Goal: Information Seeking & Learning: Check status

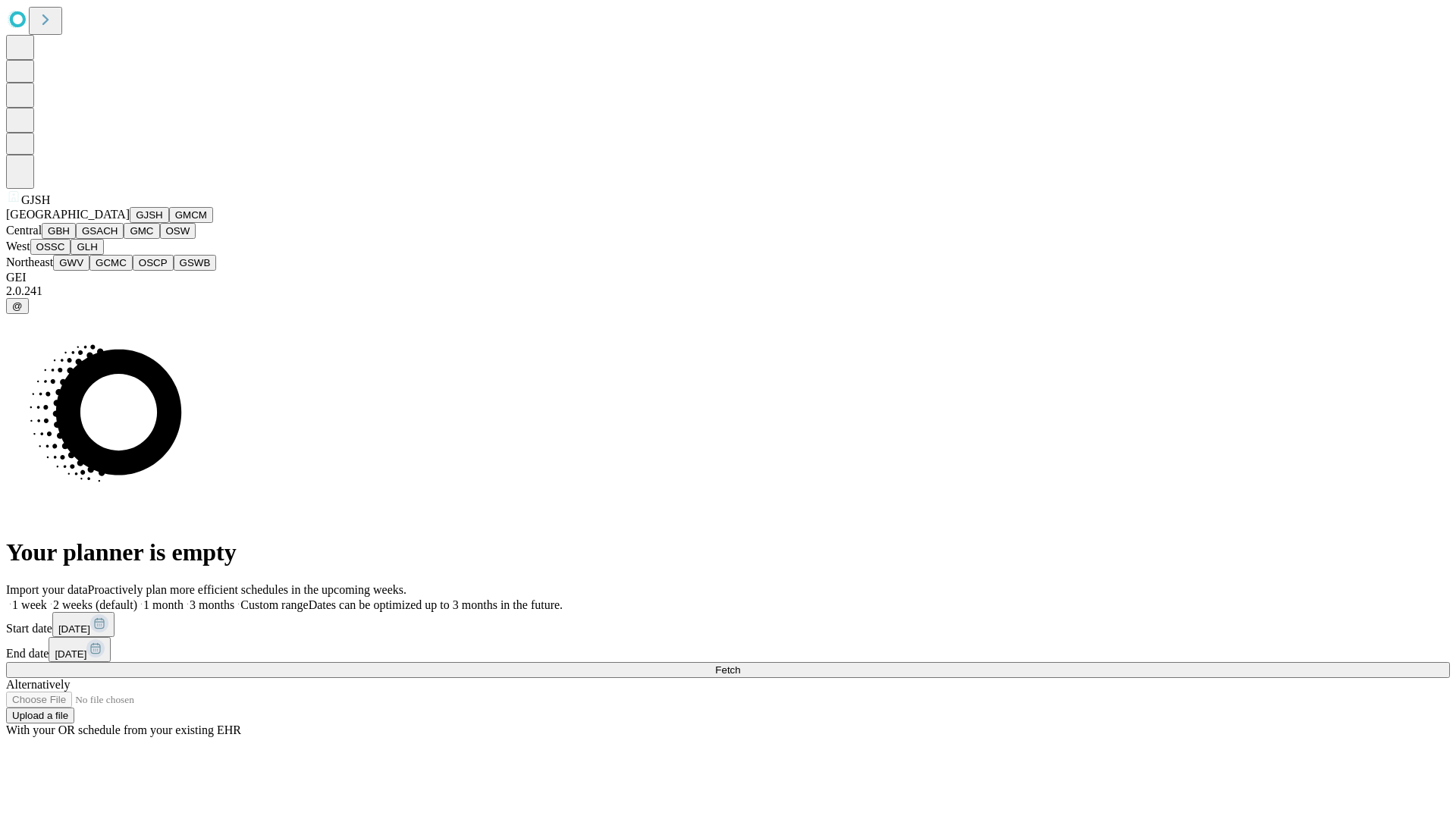
click at [130, 223] on button "GJSH" at bounding box center [149, 215] width 39 height 16
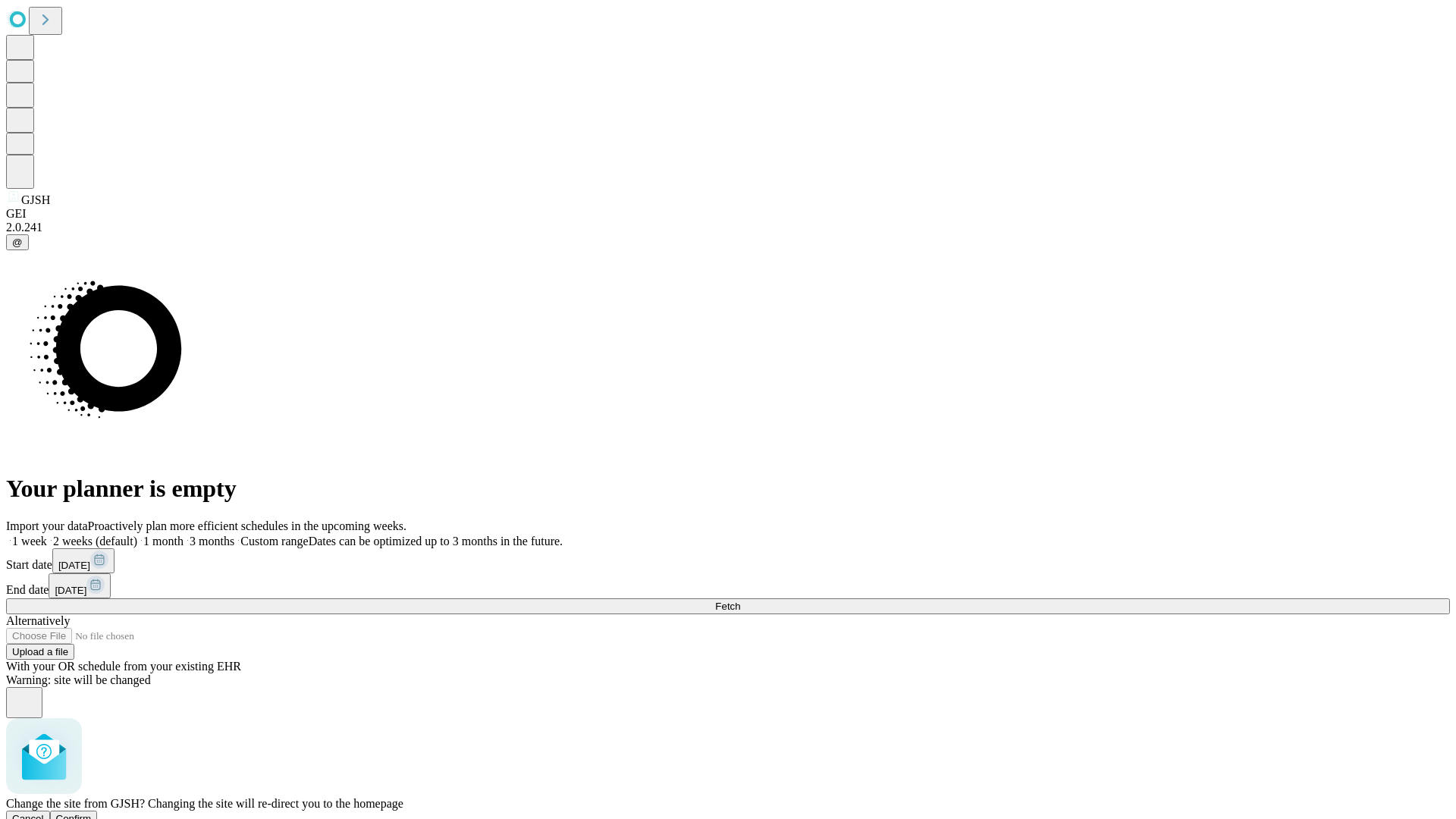
click at [92, 813] on span "Confirm" at bounding box center [74, 818] width 36 height 12
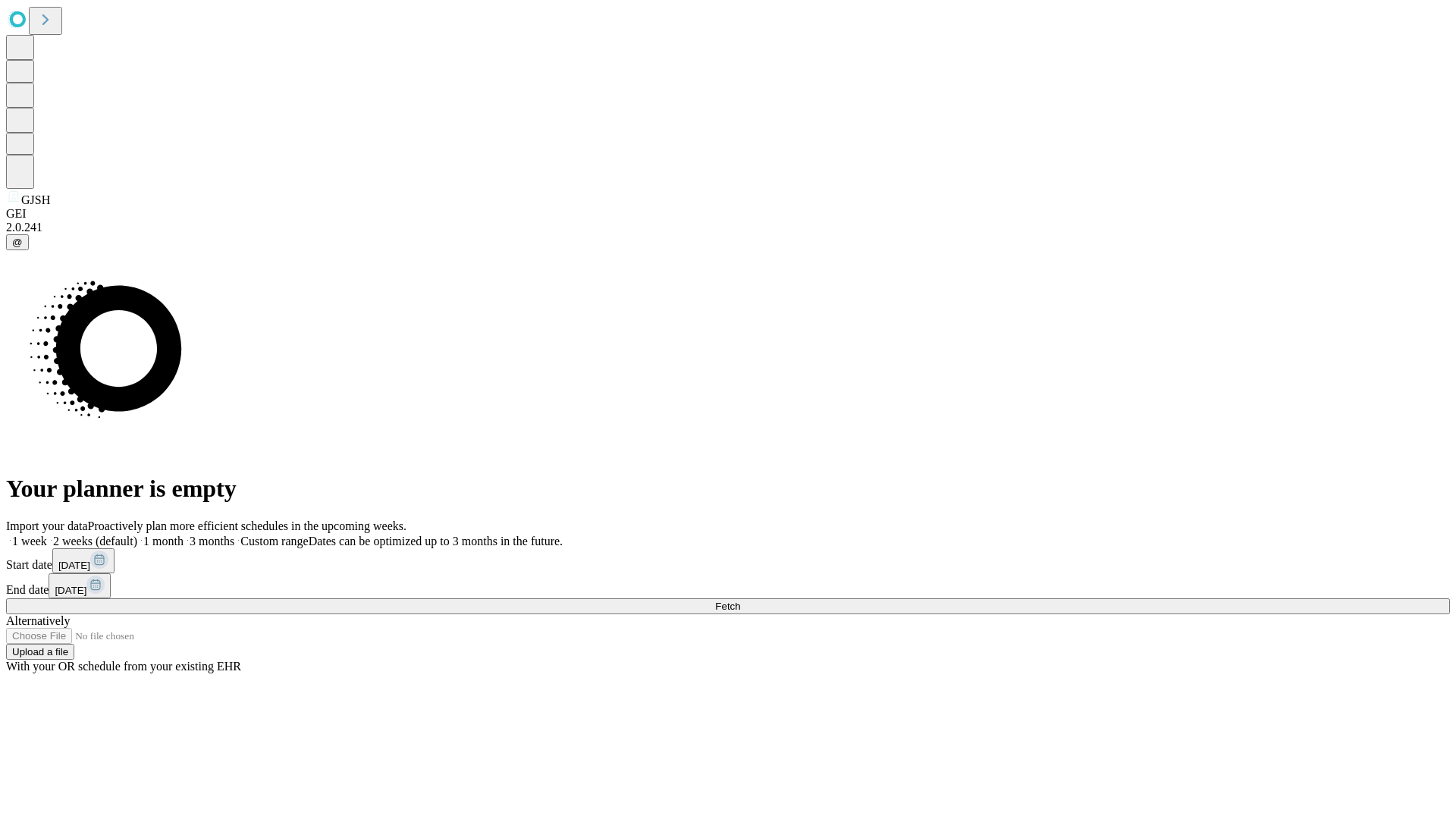
click at [183, 535] on label "1 month" at bounding box center [161, 541] width 46 height 13
click at [740, 600] on span "Fetch" at bounding box center [727, 606] width 25 height 12
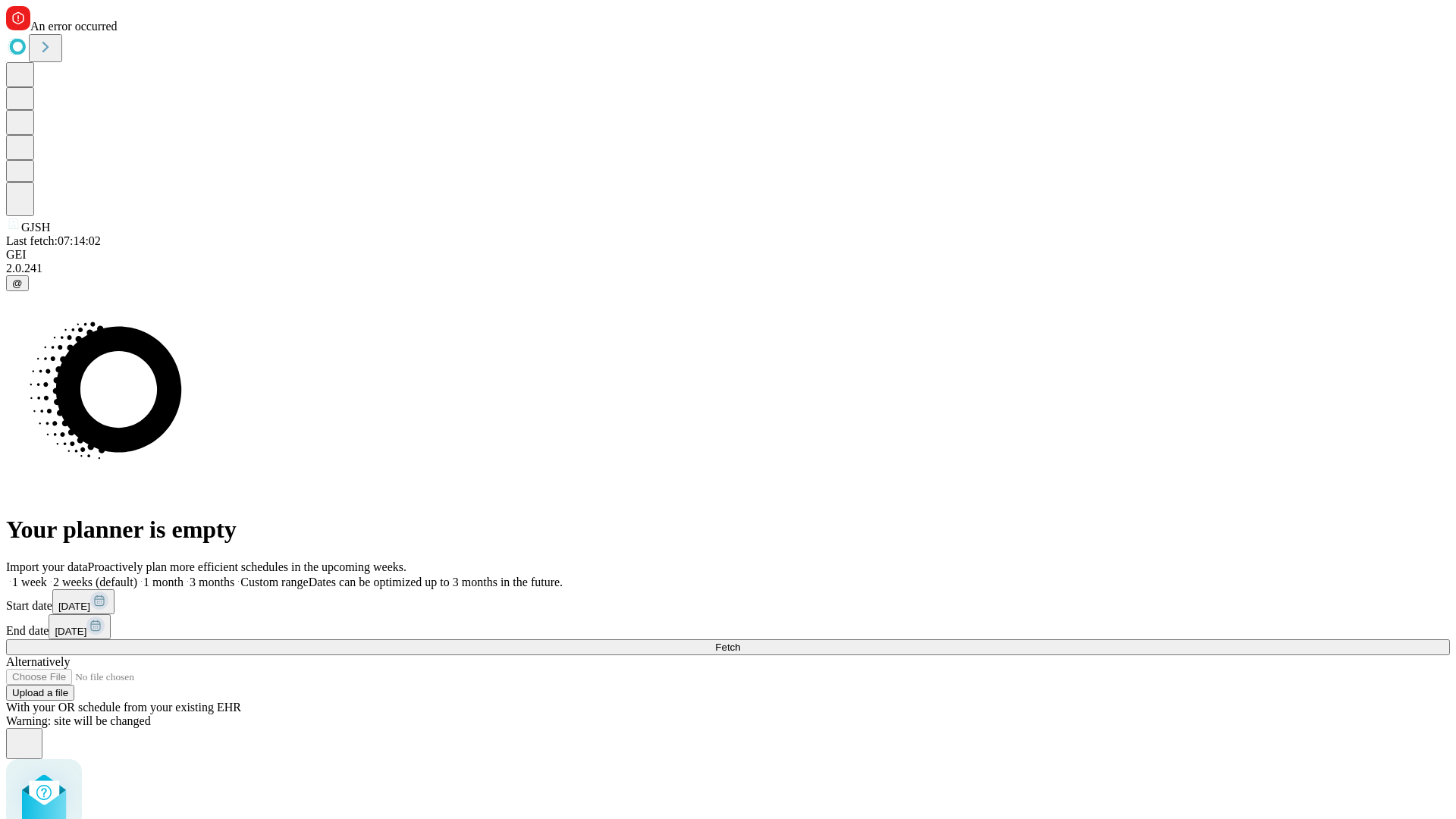
click at [183, 576] on label "1 month" at bounding box center [161, 582] width 46 height 13
click at [740, 641] on span "Fetch" at bounding box center [727, 647] width 25 height 12
click at [183, 576] on label "1 month" at bounding box center [161, 582] width 46 height 13
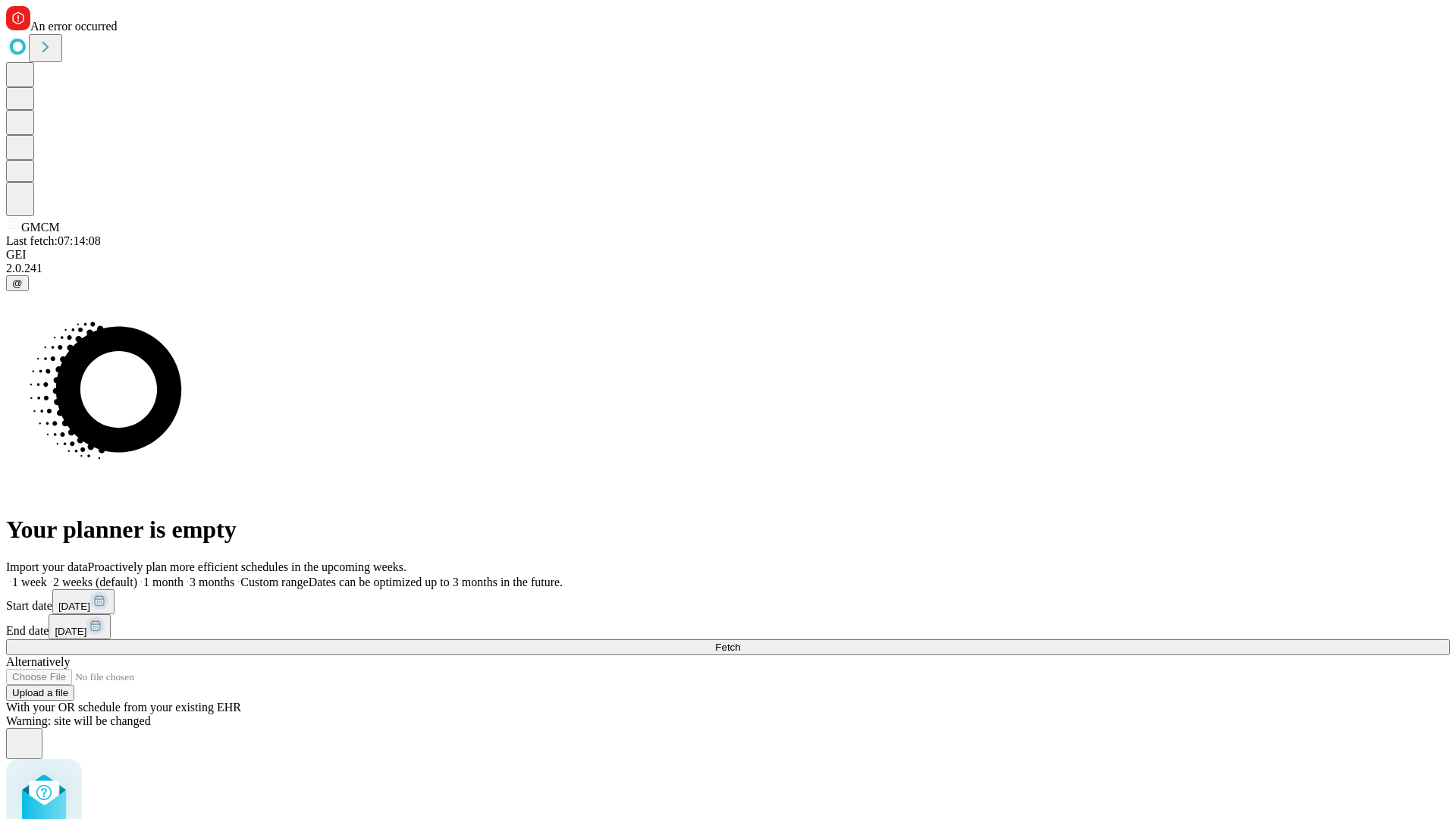
click at [740, 641] on span "Fetch" at bounding box center [727, 647] width 25 height 12
click at [183, 576] on label "1 month" at bounding box center [161, 582] width 46 height 13
click at [740, 641] on span "Fetch" at bounding box center [727, 647] width 25 height 12
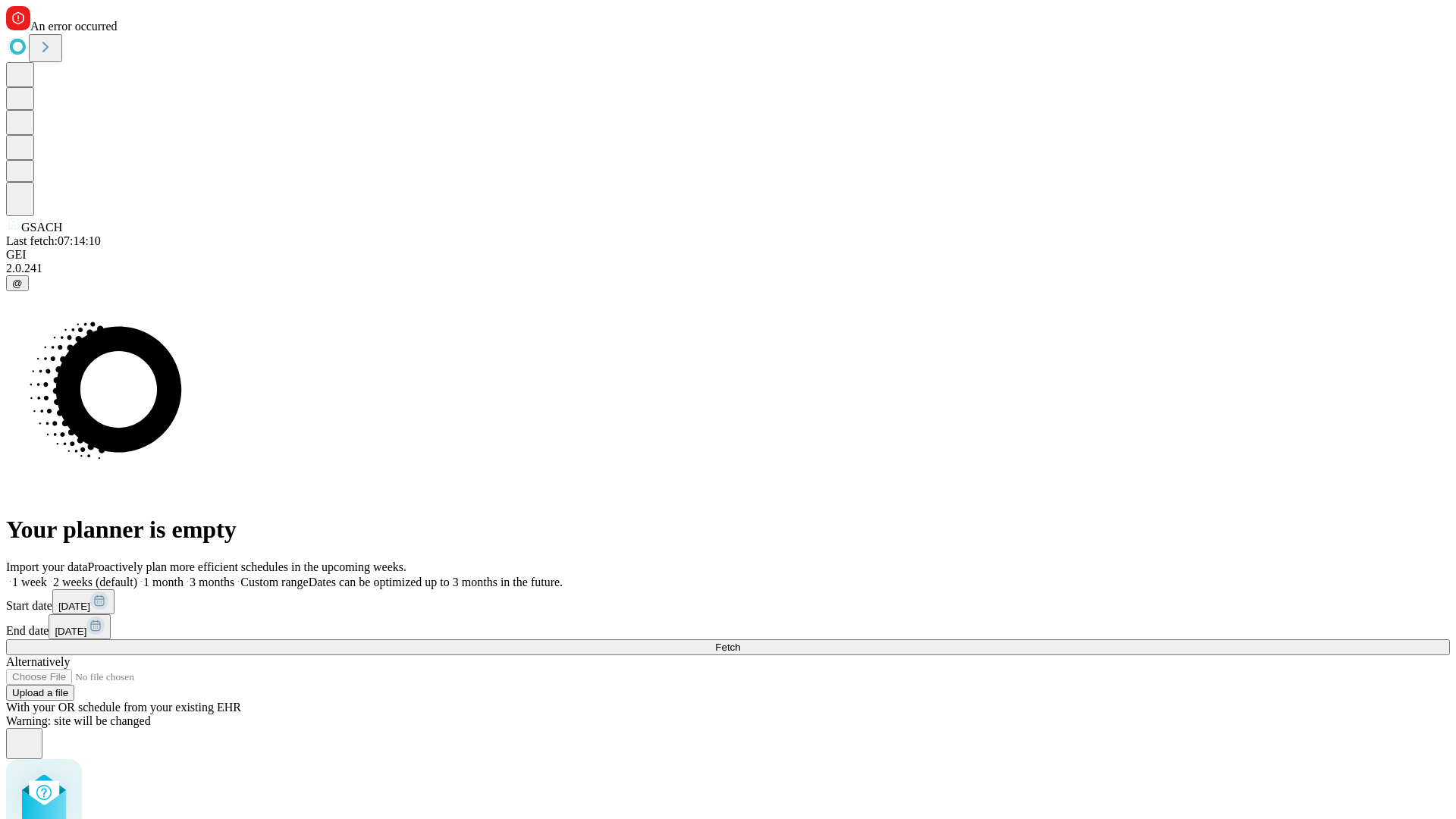
click at [183, 576] on label "1 month" at bounding box center [161, 582] width 46 height 13
click at [740, 641] on span "Fetch" at bounding box center [727, 647] width 25 height 12
click at [183, 576] on label "1 month" at bounding box center [161, 582] width 46 height 13
click at [740, 641] on span "Fetch" at bounding box center [727, 647] width 25 height 12
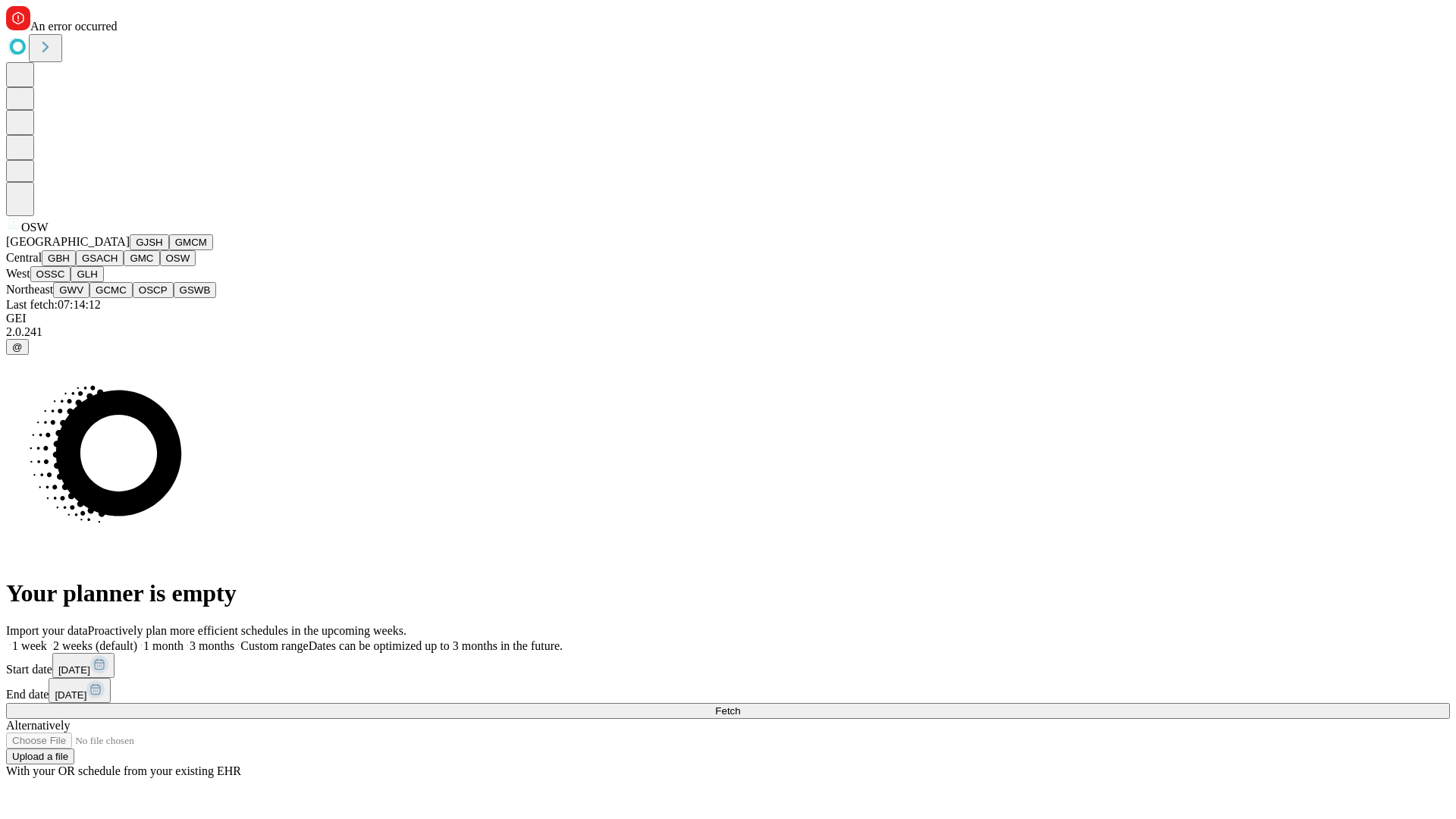
click at [71, 282] on button "OSSC" at bounding box center [50, 274] width 41 height 16
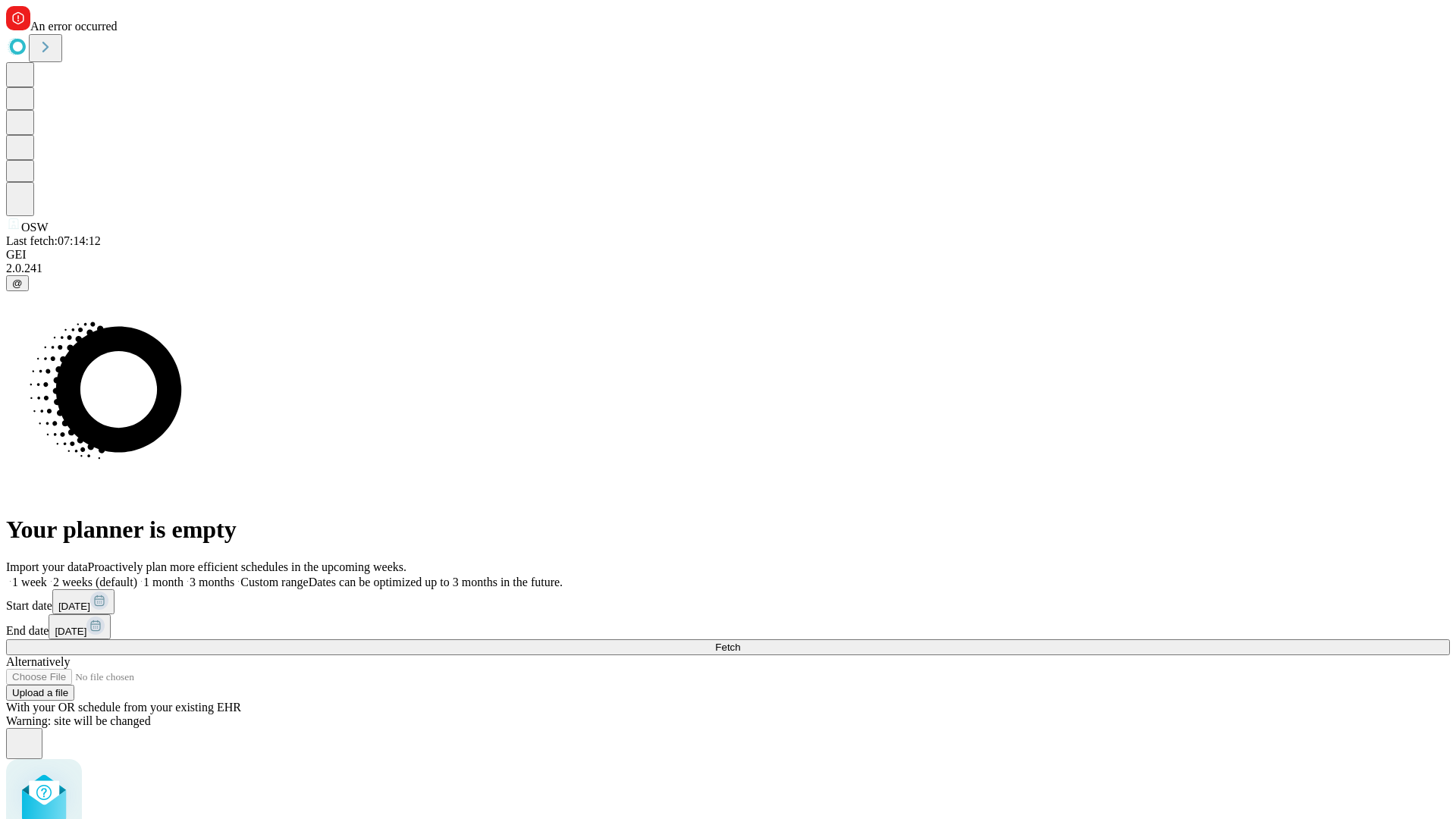
click at [183, 576] on label "1 month" at bounding box center [161, 582] width 46 height 13
click at [740, 641] on span "Fetch" at bounding box center [727, 647] width 25 height 12
click at [183, 576] on label "1 month" at bounding box center [161, 582] width 46 height 13
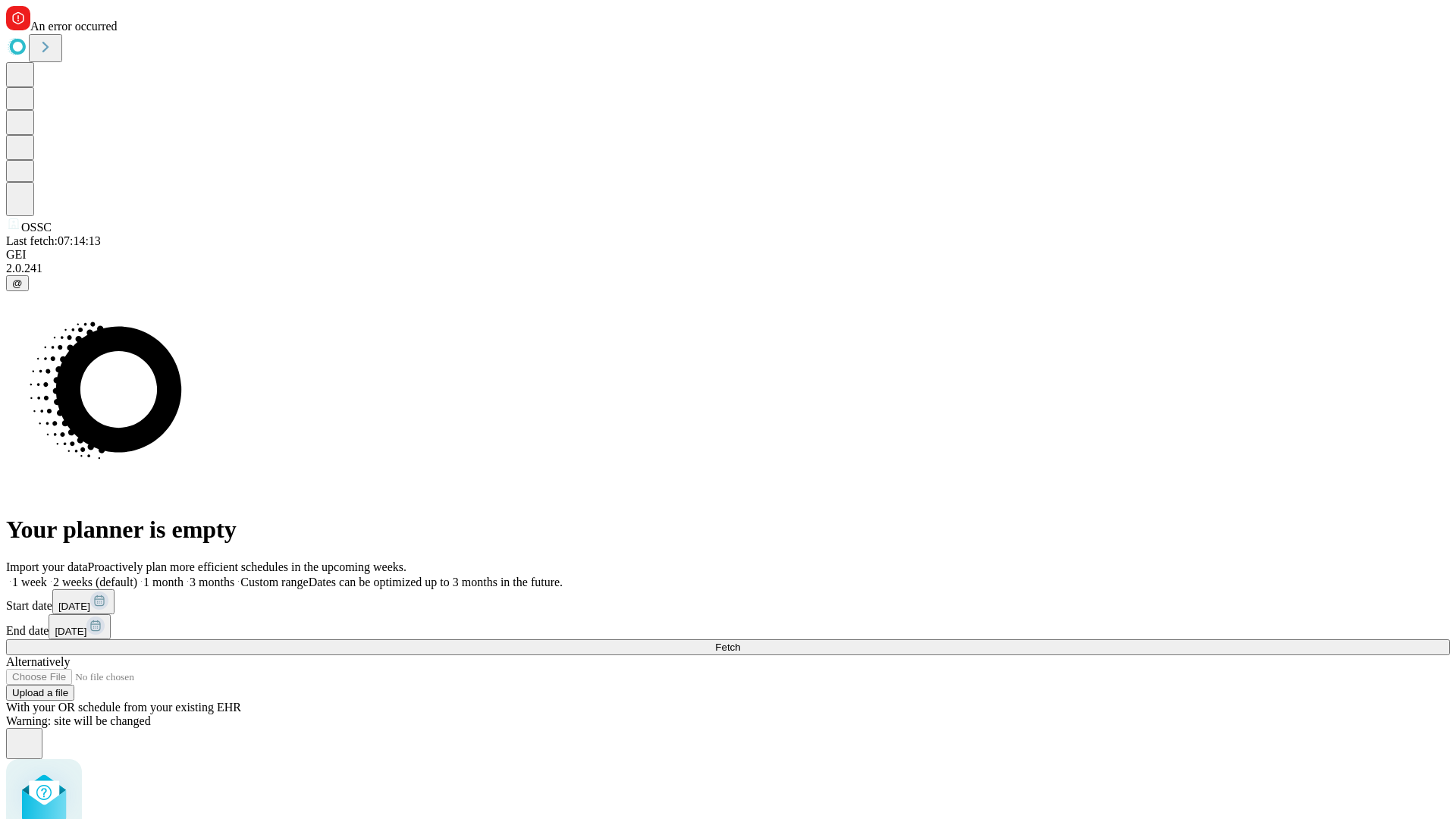
click at [740, 641] on span "Fetch" at bounding box center [727, 647] width 25 height 12
click at [183, 576] on label "1 month" at bounding box center [161, 582] width 46 height 13
click at [740, 641] on span "Fetch" at bounding box center [727, 647] width 25 height 12
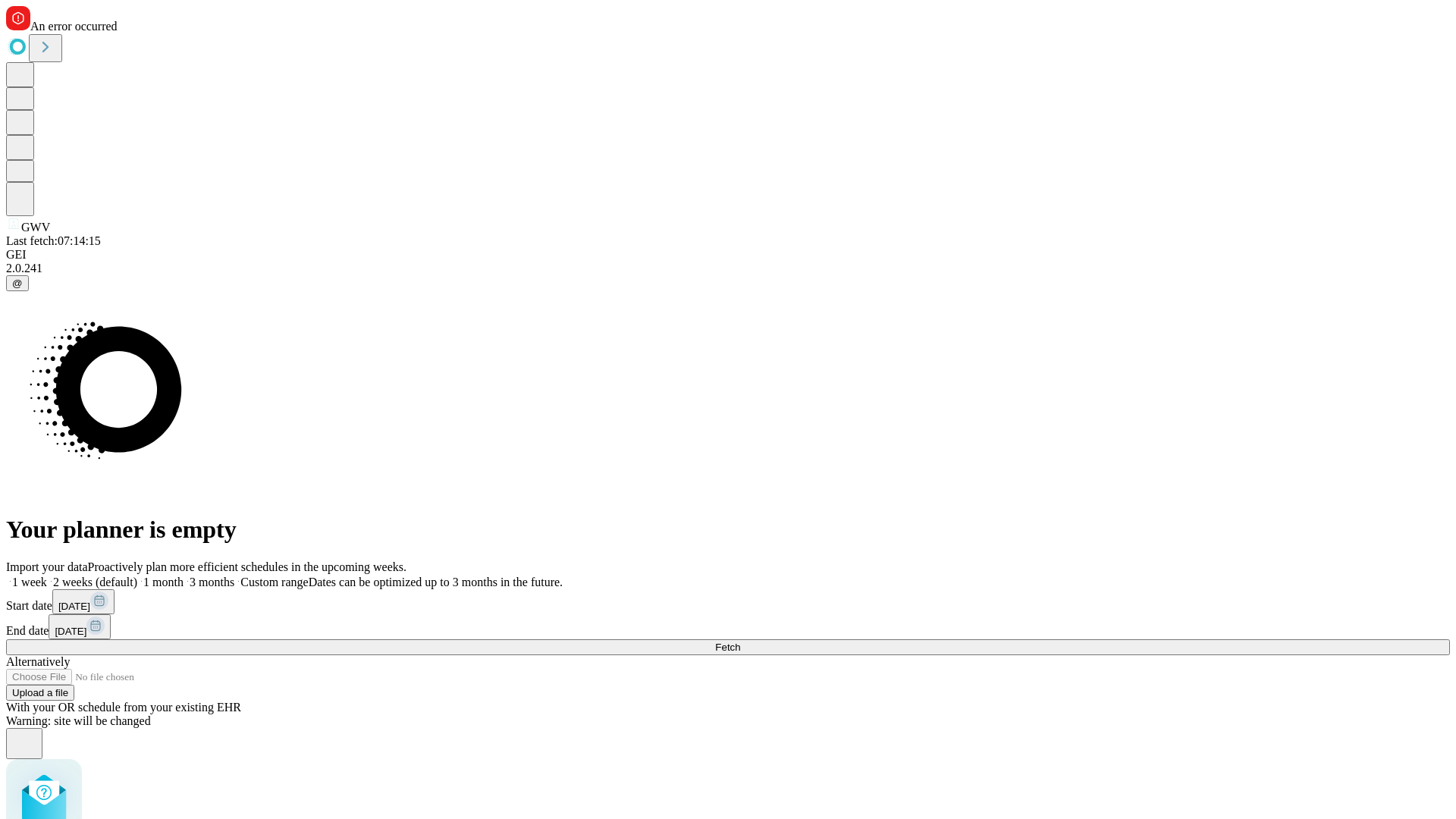
click at [183, 576] on label "1 month" at bounding box center [161, 582] width 46 height 13
click at [740, 641] on span "Fetch" at bounding box center [727, 647] width 25 height 12
click at [183, 576] on label "1 month" at bounding box center [161, 582] width 46 height 13
click at [740, 641] on span "Fetch" at bounding box center [727, 647] width 25 height 12
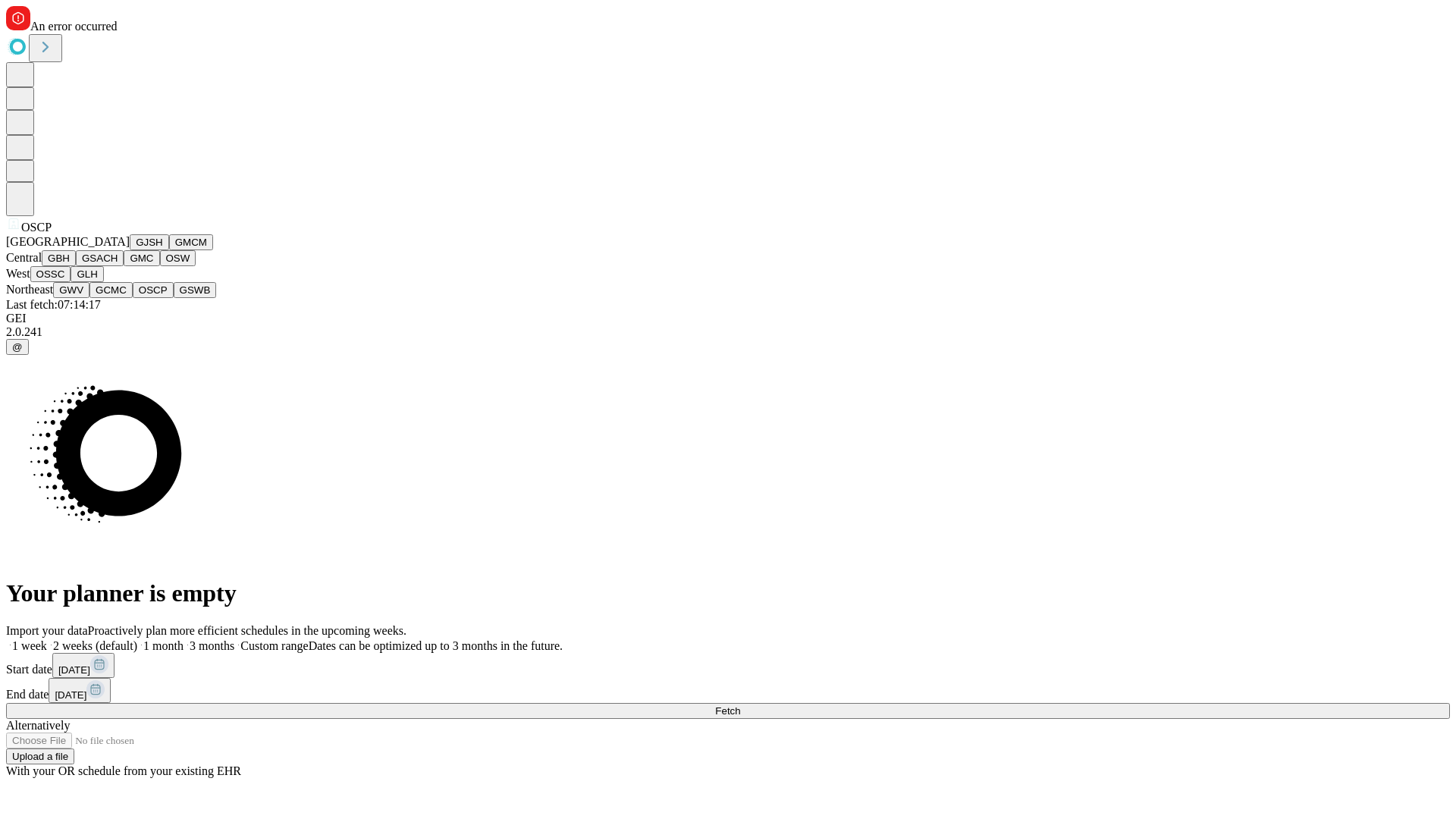
click at [174, 298] on button "GSWB" at bounding box center [196, 290] width 43 height 16
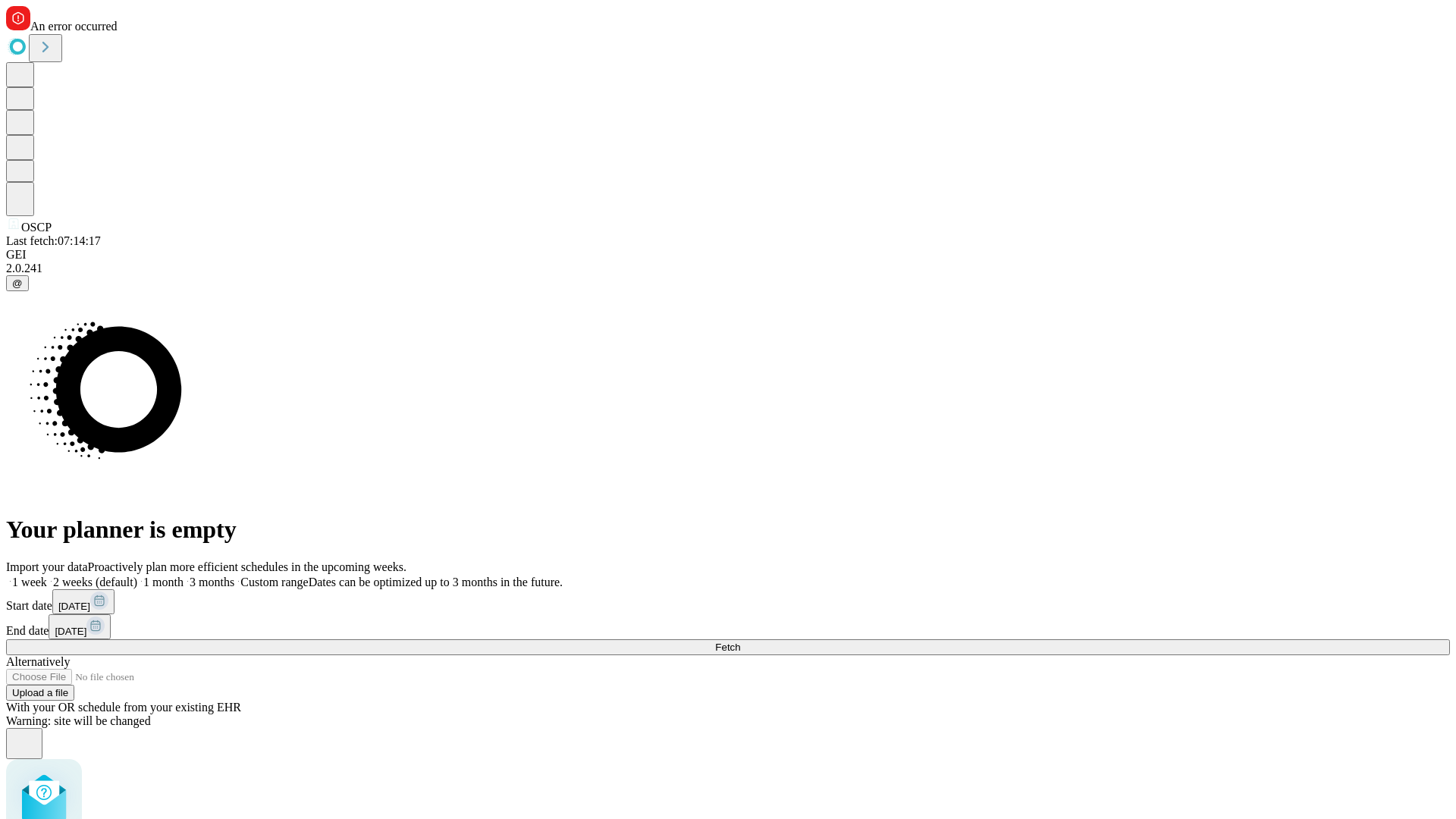
click at [183, 576] on label "1 month" at bounding box center [161, 582] width 46 height 13
click at [740, 641] on span "Fetch" at bounding box center [727, 647] width 25 height 12
